Goal: Task Accomplishment & Management: Use online tool/utility

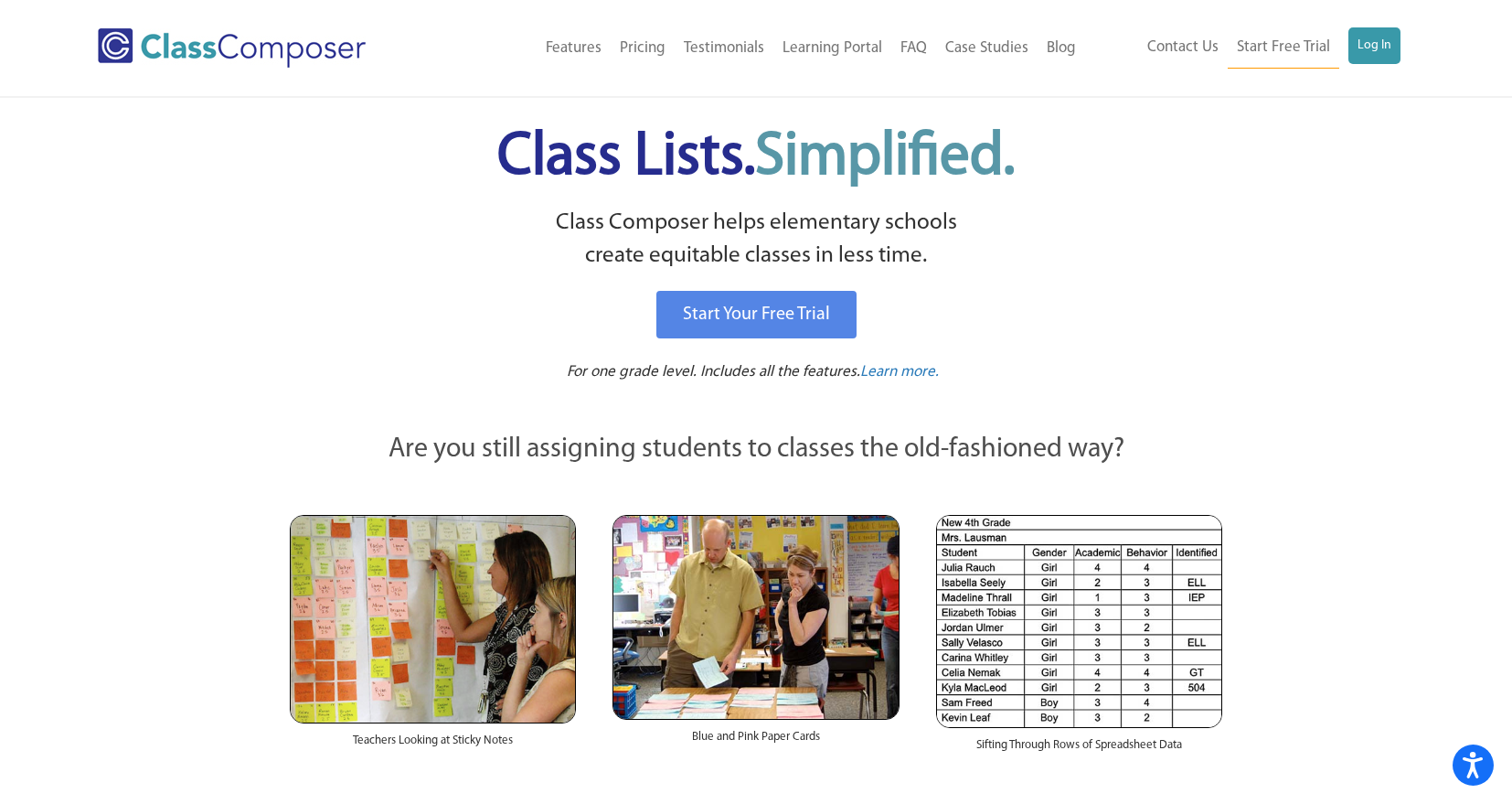
click at [1369, 67] on ul "Contact Us Start Free Trial Log In" at bounding box center [1270, 48] width 262 height 41
click at [1376, 57] on link "Log In" at bounding box center [1374, 46] width 52 height 36
click at [1368, 48] on link "Log In" at bounding box center [1374, 46] width 52 height 36
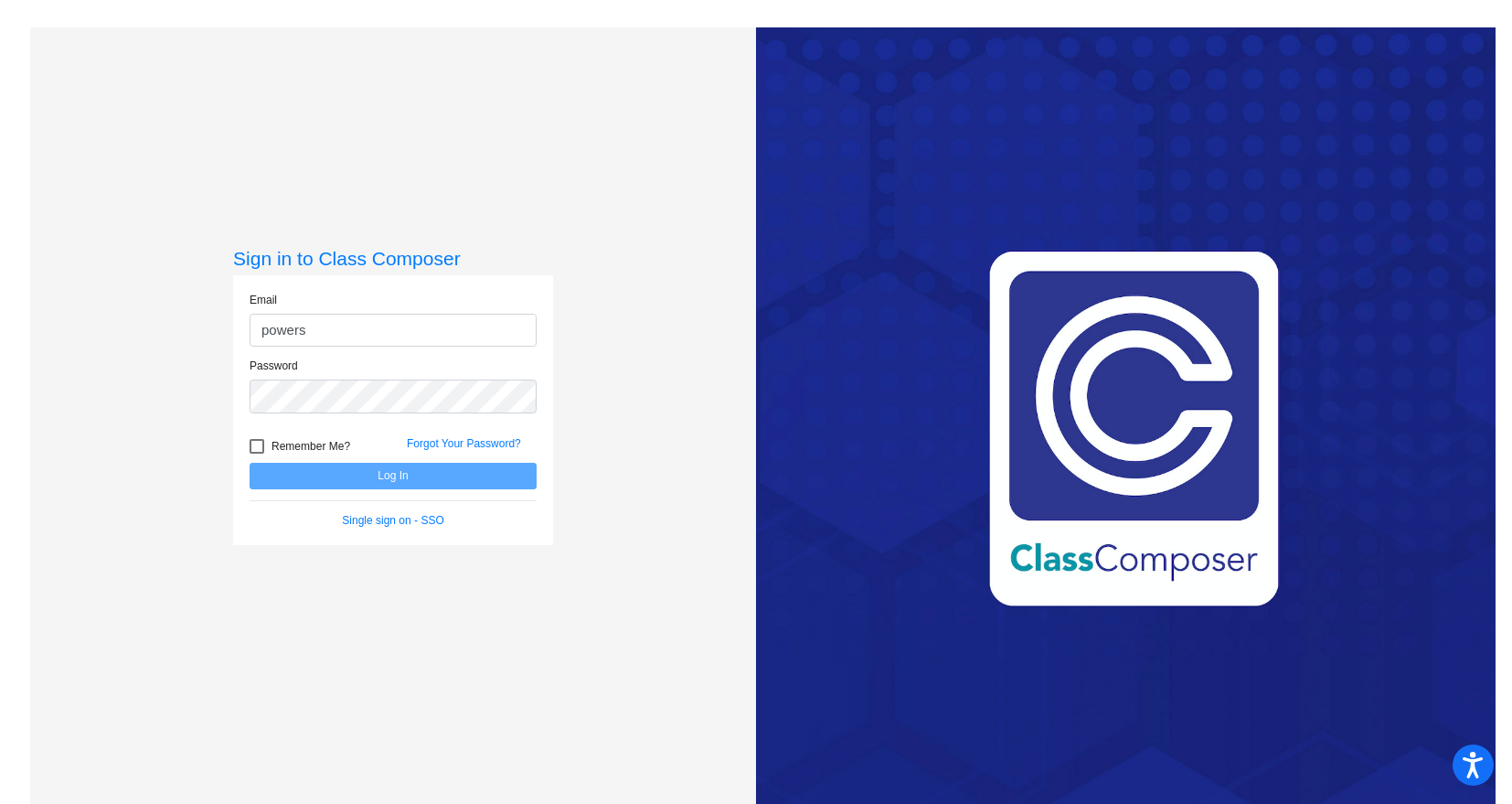
type input "[EMAIL_ADDRESS][DOMAIN_NAME]"
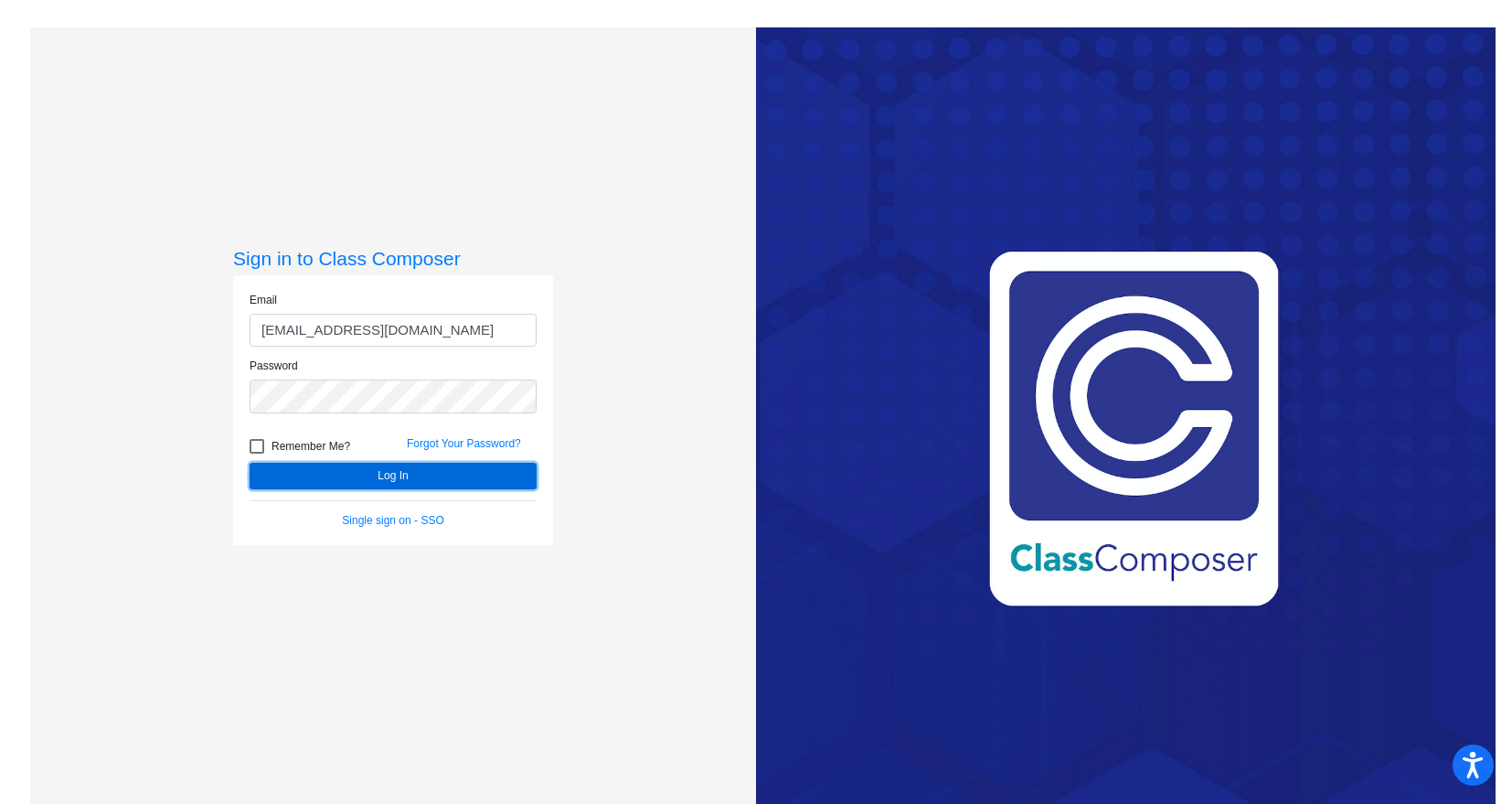
click at [420, 479] on button "Log In" at bounding box center [393, 476] width 287 height 27
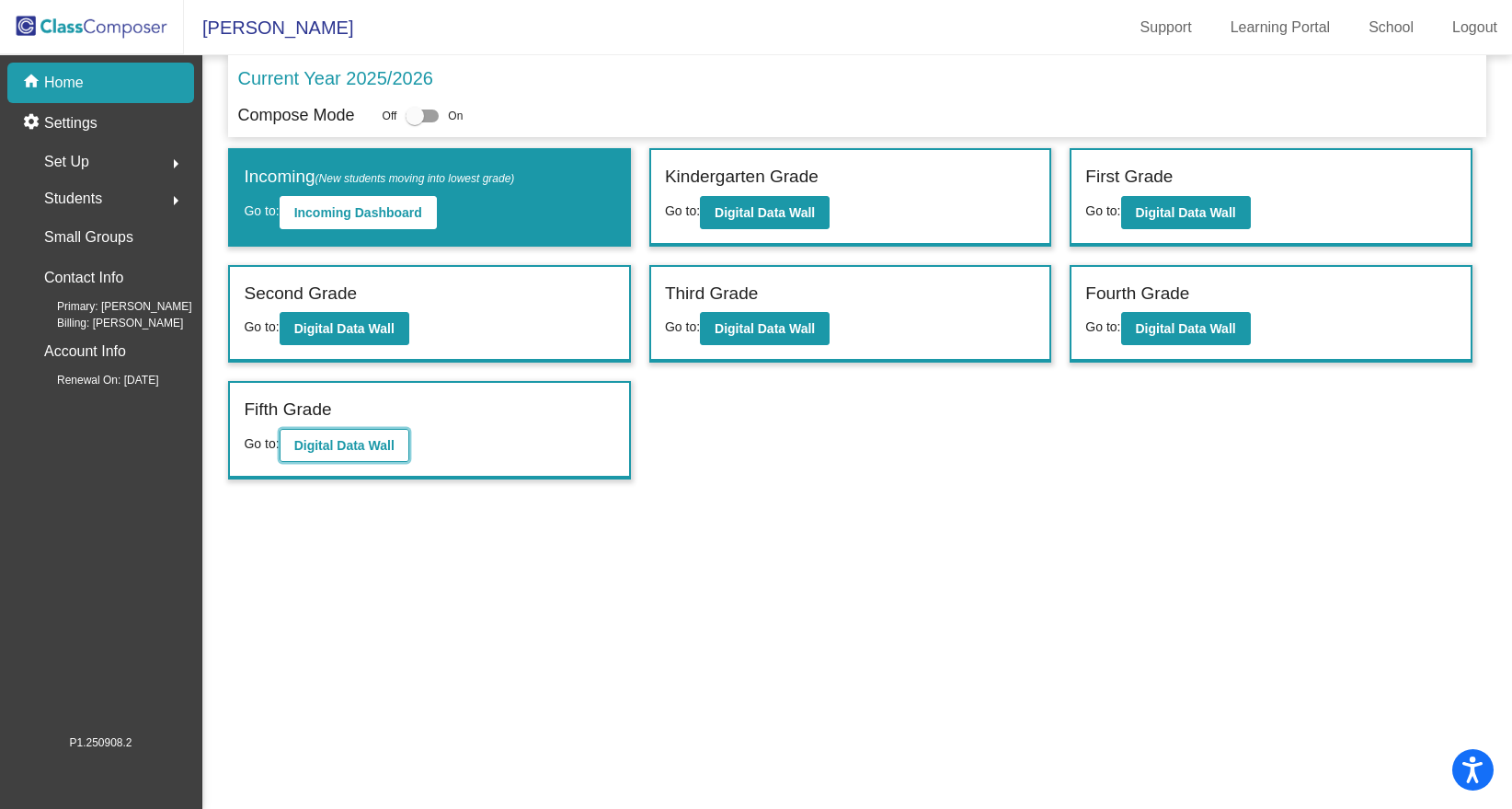
click at [361, 448] on b "Digital Data Wall" at bounding box center [344, 445] width 100 height 14
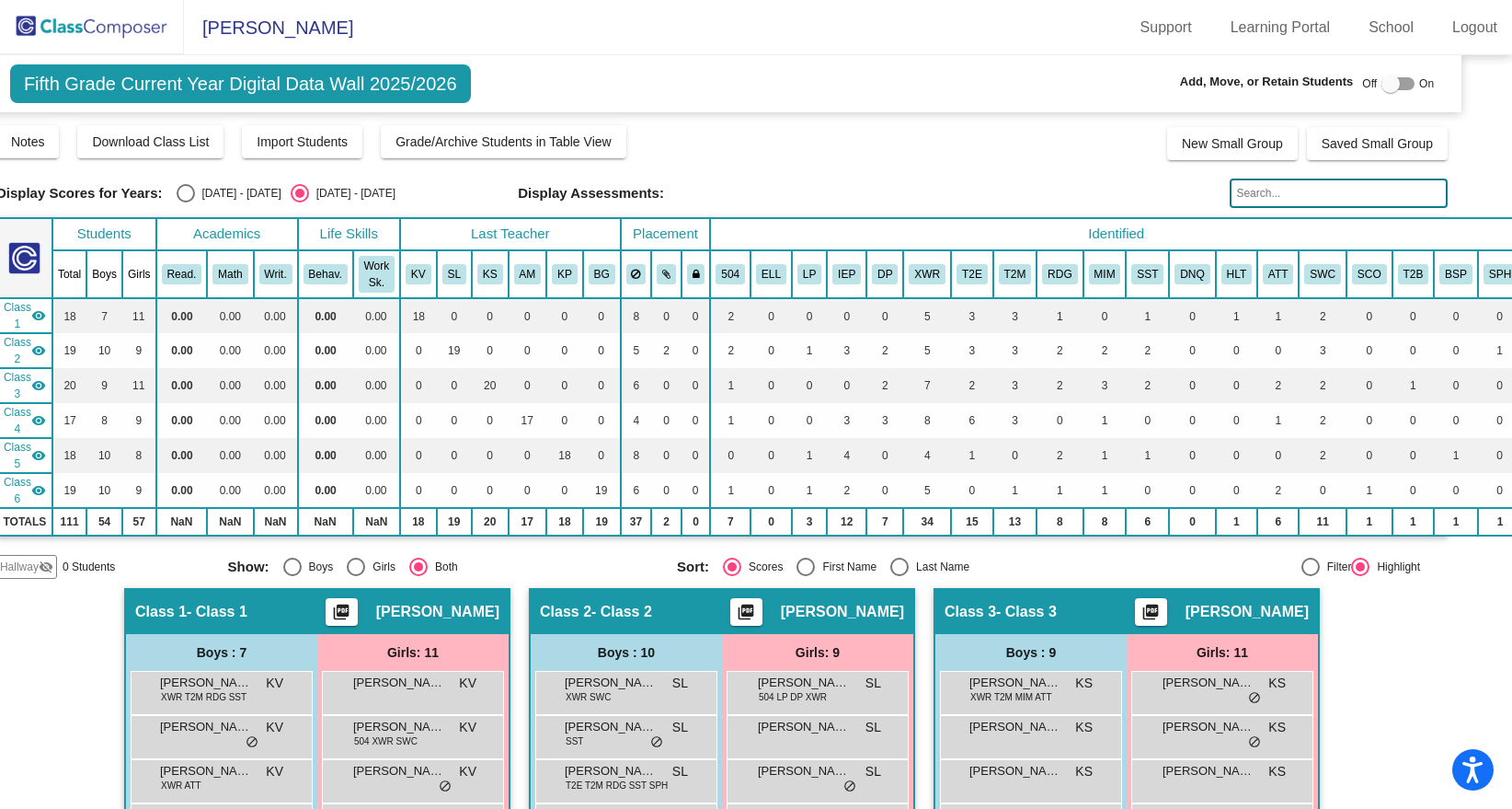
scroll to position [0, 55]
